Goal: Task Accomplishment & Management: Use online tool/utility

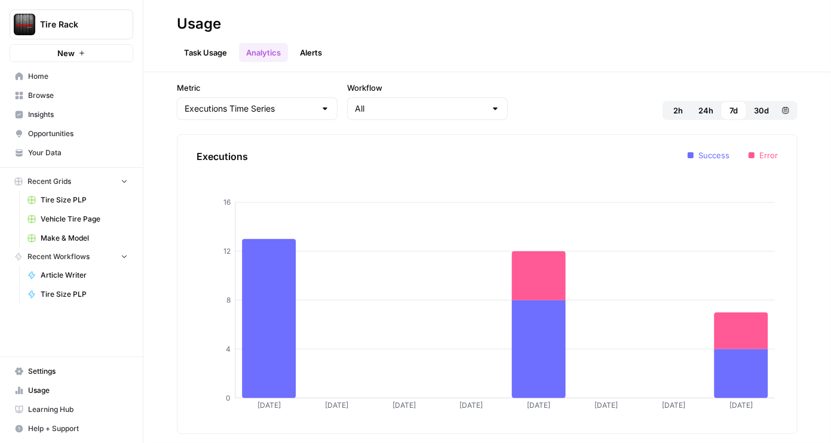
click at [59, 234] on span "Make & Model" at bounding box center [84, 238] width 87 height 11
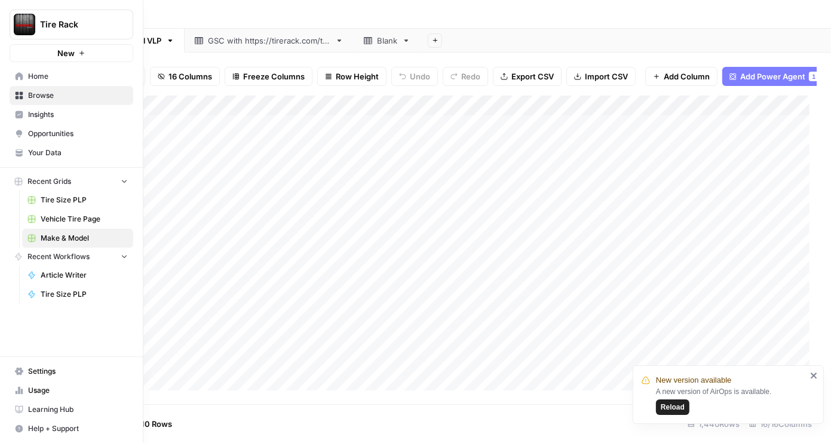
click at [17, 69] on link "Home" at bounding box center [72, 76] width 124 height 19
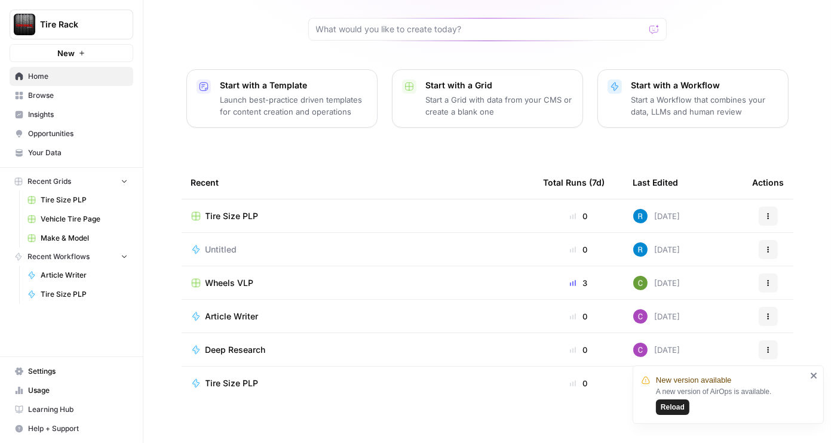
scroll to position [105, 0]
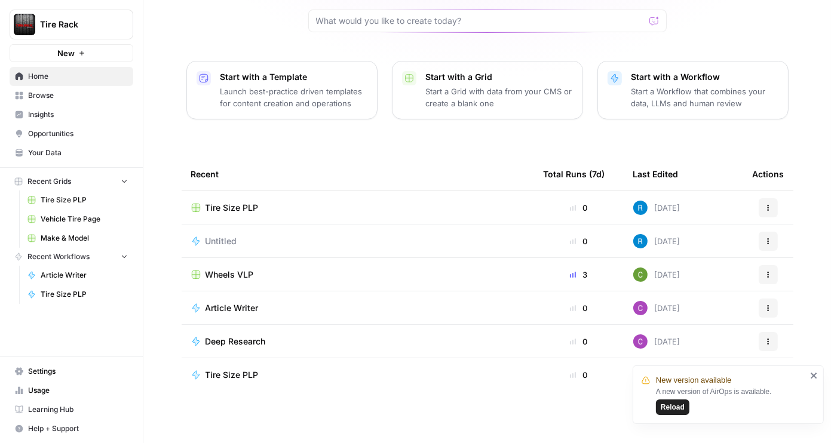
click at [678, 409] on span "Reload" at bounding box center [673, 407] width 24 height 11
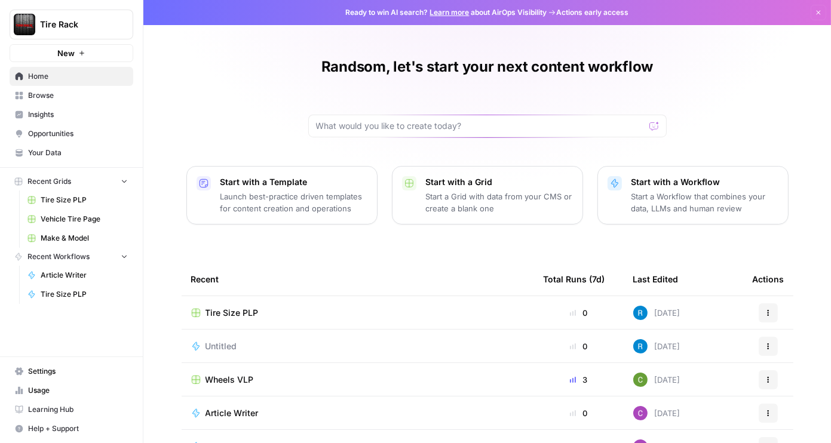
click at [32, 96] on span "Browse" at bounding box center [78, 95] width 100 height 11
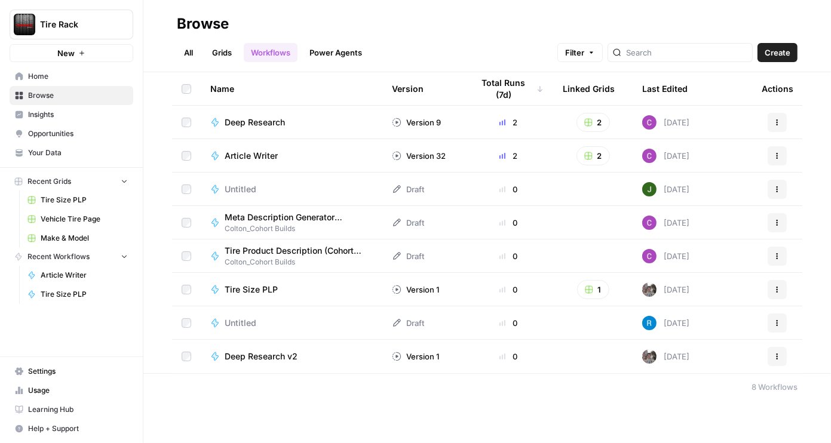
click at [39, 78] on span "Home" at bounding box center [78, 76] width 100 height 11
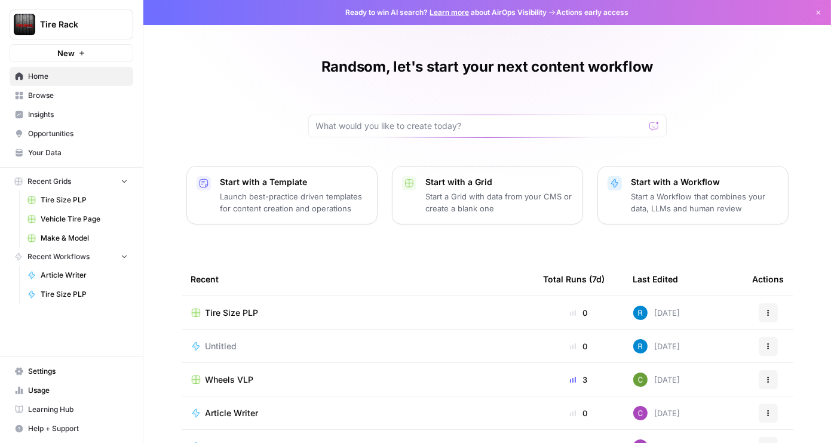
click at [336, 378] on div "Wheels VLP" at bounding box center [357, 380] width 333 height 12
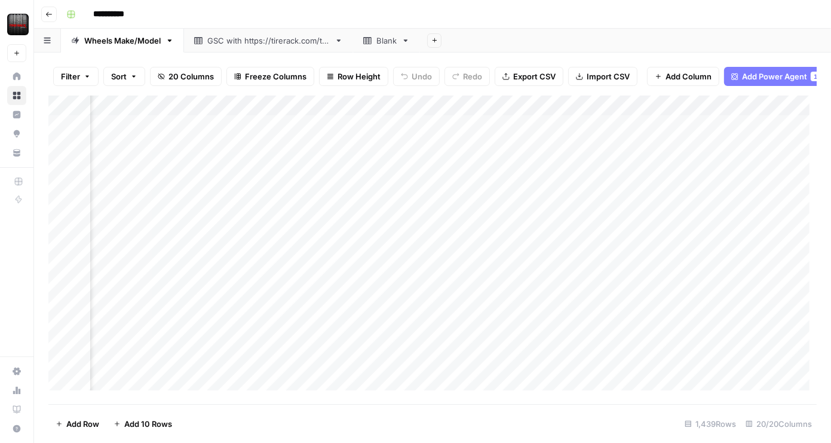
scroll to position [0, 1489]
click at [538, 116] on div "Add Column" at bounding box center [432, 247] width 769 height 302
click at [580, 112] on div "Add Column" at bounding box center [432, 247] width 769 height 302
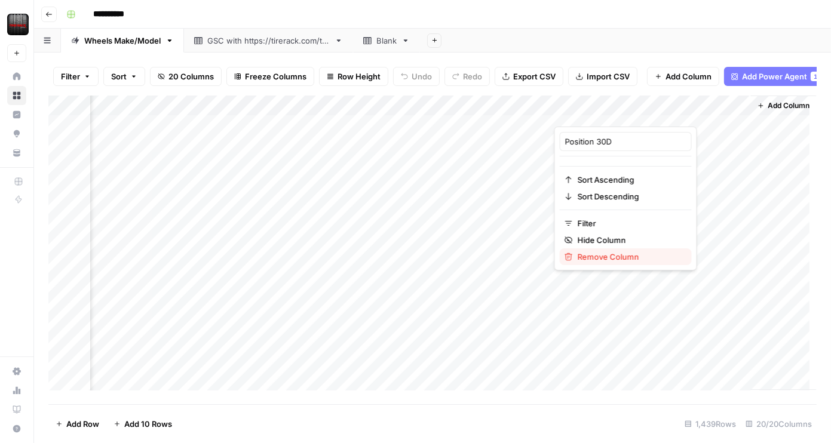
click at [599, 258] on span "Remove Column" at bounding box center [630, 257] width 105 height 12
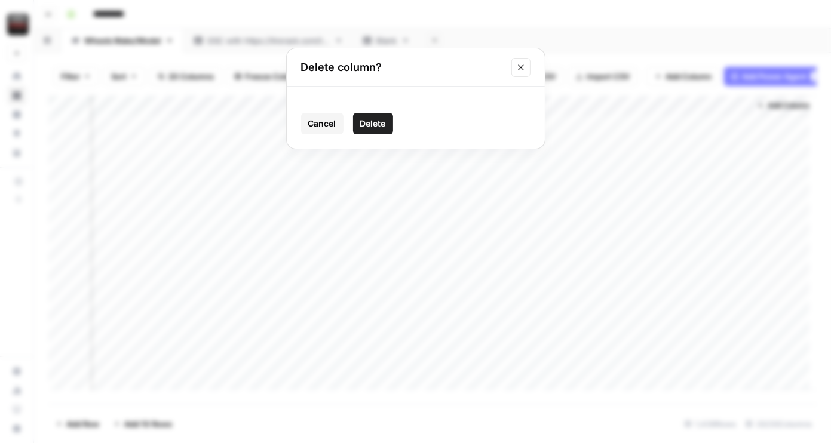
click at [369, 124] on span "Delete" at bounding box center [373, 124] width 26 height 12
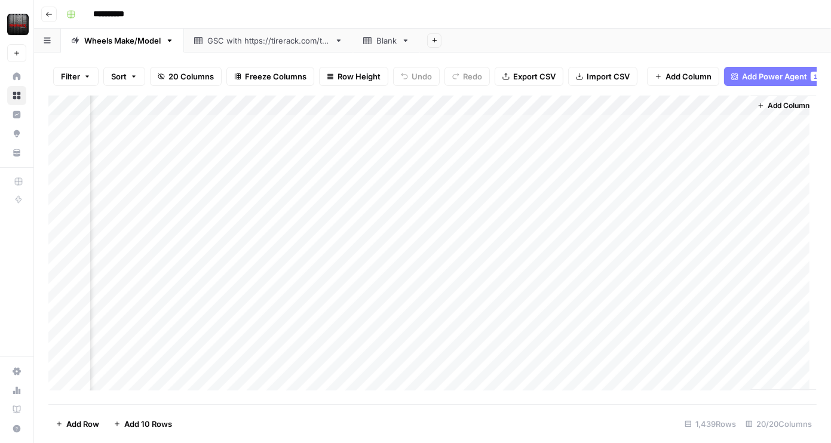
scroll to position [0, 1614]
click at [424, 111] on div "Add Column" at bounding box center [432, 247] width 769 height 302
click at [446, 259] on span "Remove Column" at bounding box center [463, 257] width 105 height 12
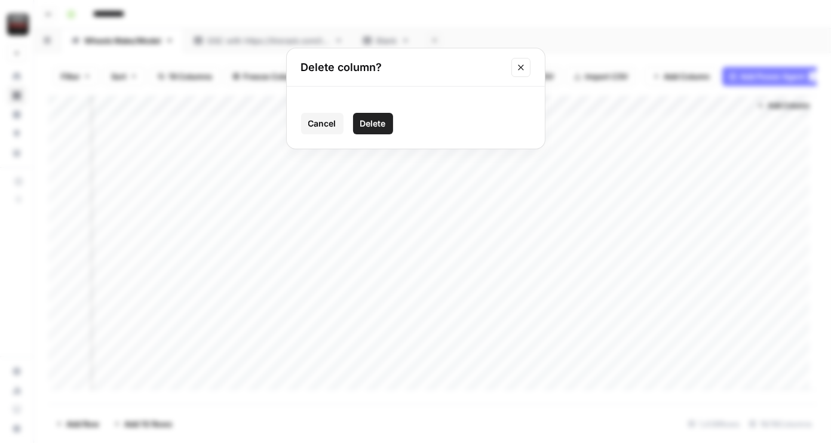
click at [382, 126] on span "Delete" at bounding box center [373, 124] width 26 height 12
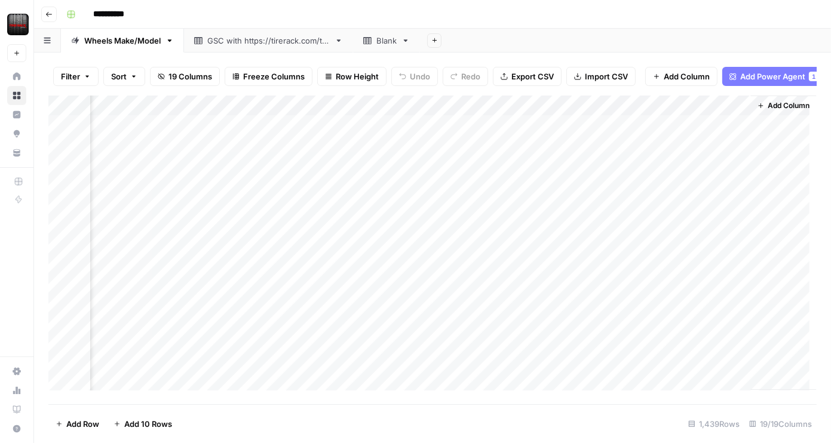
scroll to position [0, 1539]
click at [504, 110] on div "Add Column" at bounding box center [432, 247] width 769 height 302
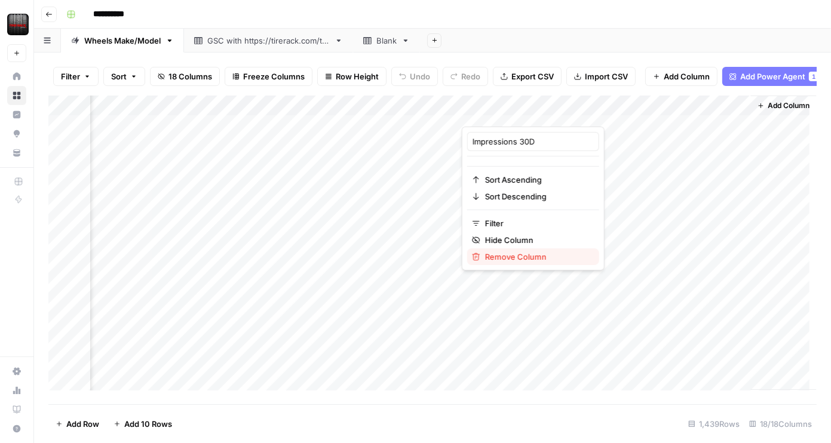
click at [521, 255] on span "Remove Column" at bounding box center [537, 257] width 105 height 12
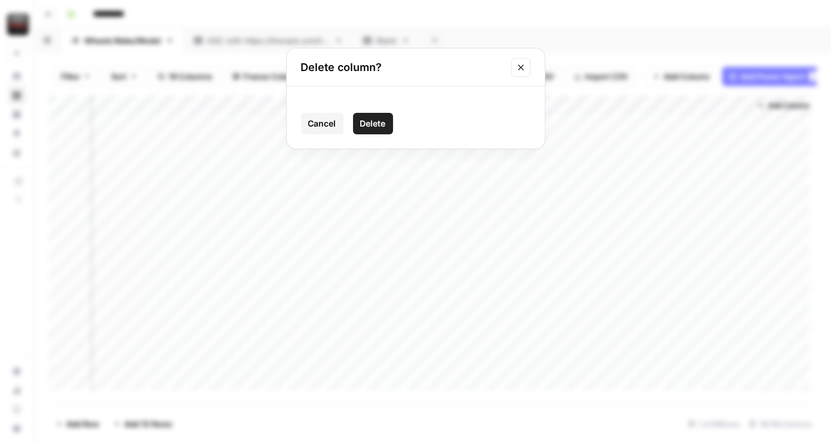
click at [382, 124] on span "Delete" at bounding box center [373, 124] width 26 height 12
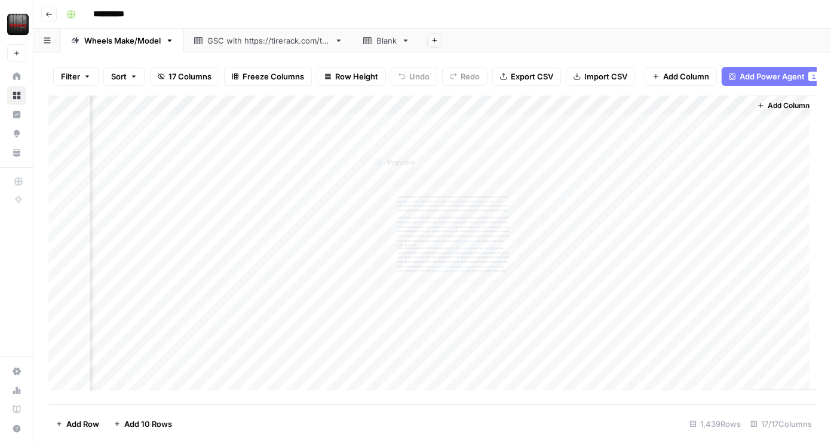
scroll to position [0, 1446]
click at [582, 113] on div "Add Column" at bounding box center [432, 247] width 769 height 302
click at [595, 255] on span "Remove Column" at bounding box center [630, 257] width 105 height 12
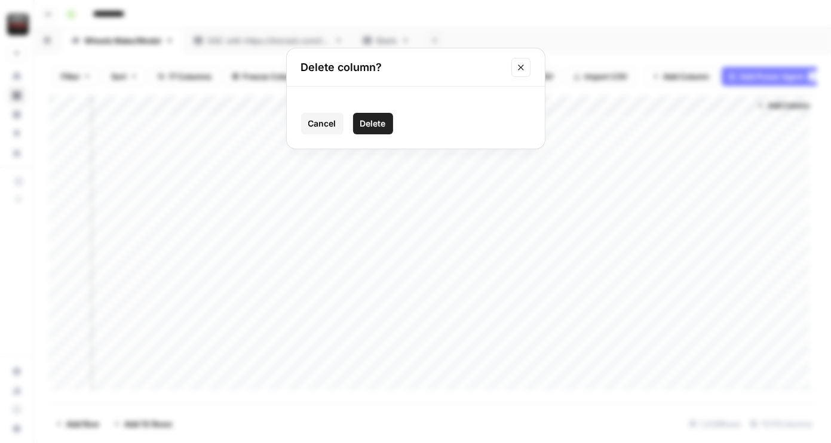
click at [377, 133] on button "Delete" at bounding box center [373, 124] width 40 height 22
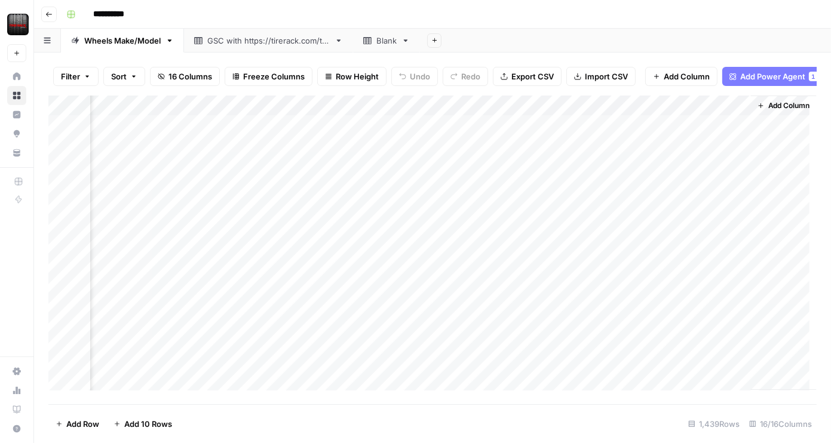
scroll to position [0, 1366]
click at [501, 131] on div "Add Column" at bounding box center [432, 247] width 769 height 302
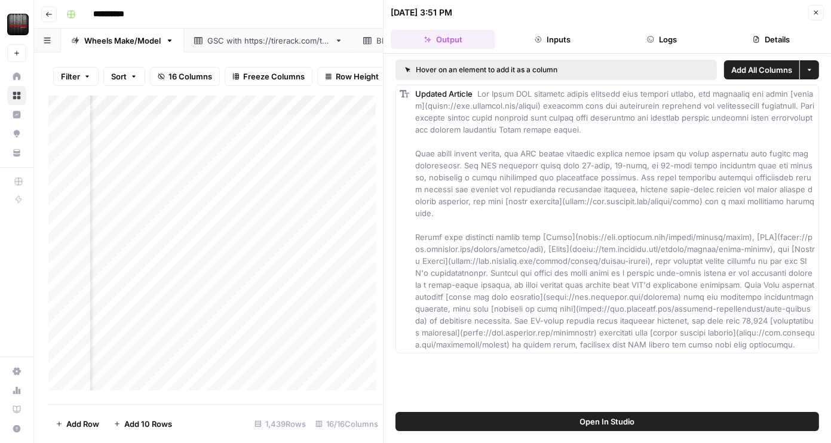
click at [675, 210] on div "Updated Article" at bounding box center [615, 219] width 400 height 263
click at [660, 323] on span at bounding box center [616, 219] width 402 height 261
click at [176, 131] on div "Add Column" at bounding box center [215, 247] width 335 height 302
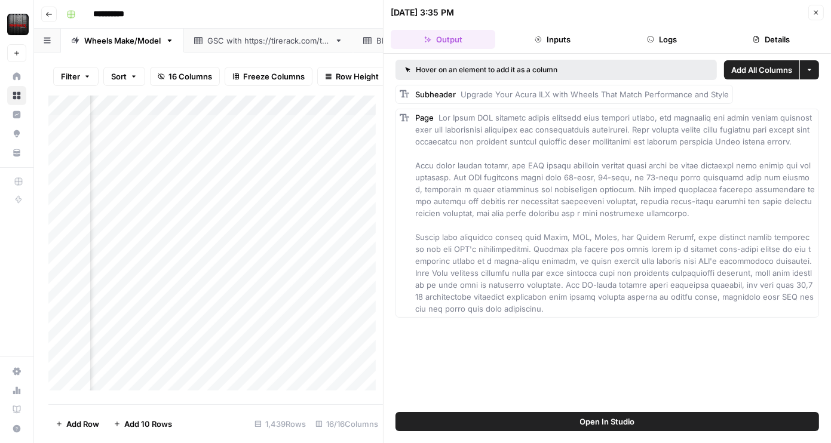
click at [546, 36] on button "Inputs" at bounding box center [552, 39] width 105 height 19
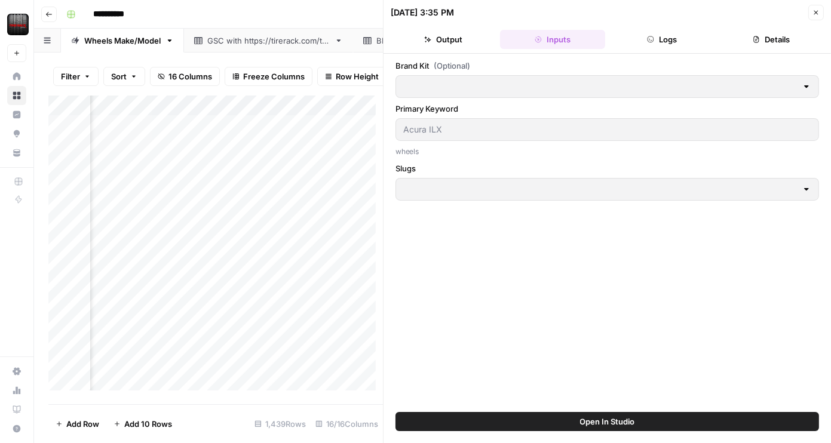
type input "Tire Rack"
type input "Slugs"
click at [650, 41] on icon "button" at bounding box center [650, 39] width 7 height 7
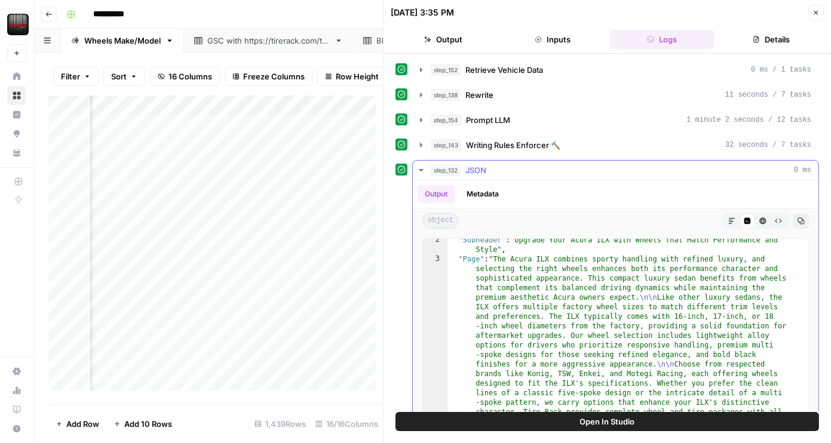
scroll to position [72, 0]
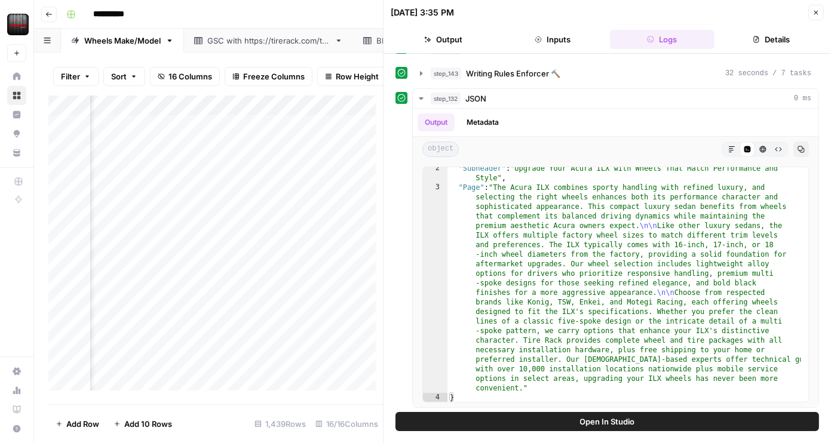
click at [814, 12] on icon "button" at bounding box center [816, 12] width 7 height 7
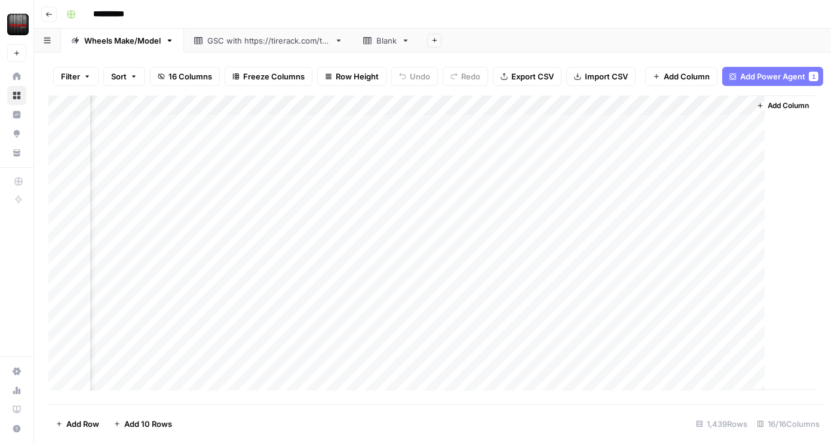
scroll to position [0, 1351]
click at [516, 134] on div "Add Column" at bounding box center [432, 247] width 769 height 302
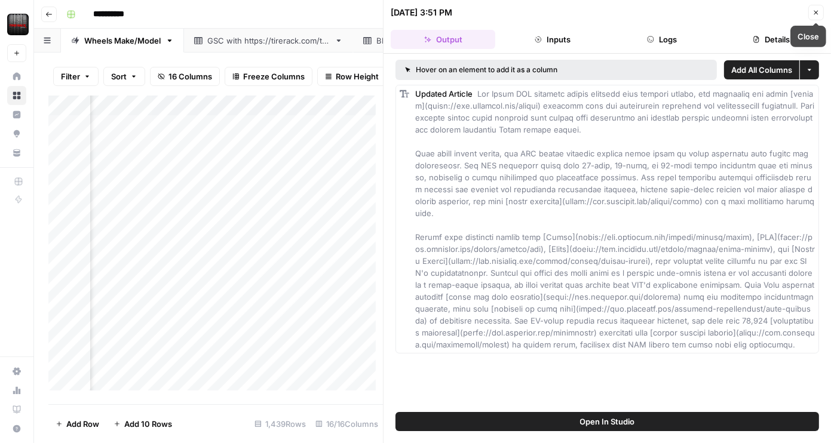
click at [813, 13] on icon "button" at bounding box center [816, 12] width 7 height 7
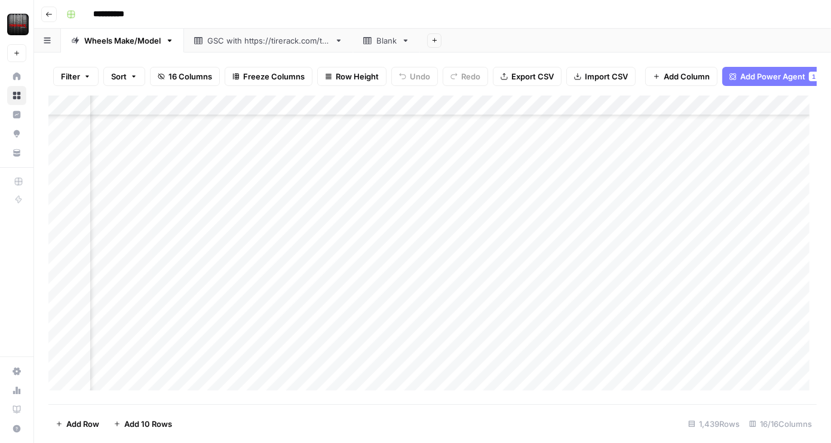
scroll to position [2255, 877]
